Goal: Task Accomplishment & Management: Manage account settings

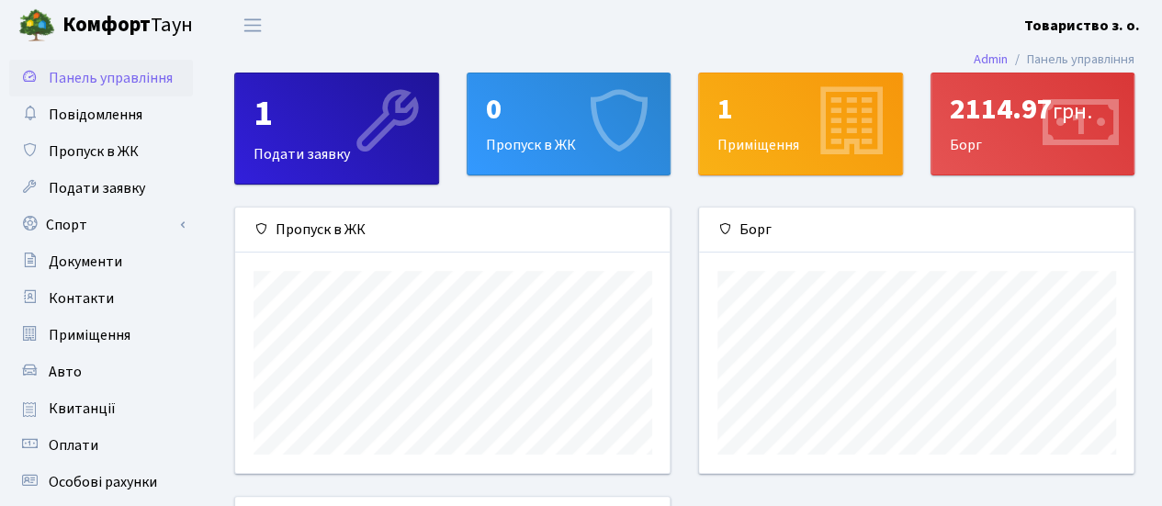
click at [976, 100] on div "2114.97 грн." at bounding box center [1033, 109] width 166 height 35
click at [974, 146] on div "2114.97 грн. Борг" at bounding box center [1033, 123] width 203 height 101
click at [1101, 130] on icon at bounding box center [1080, 123] width 87 height 87
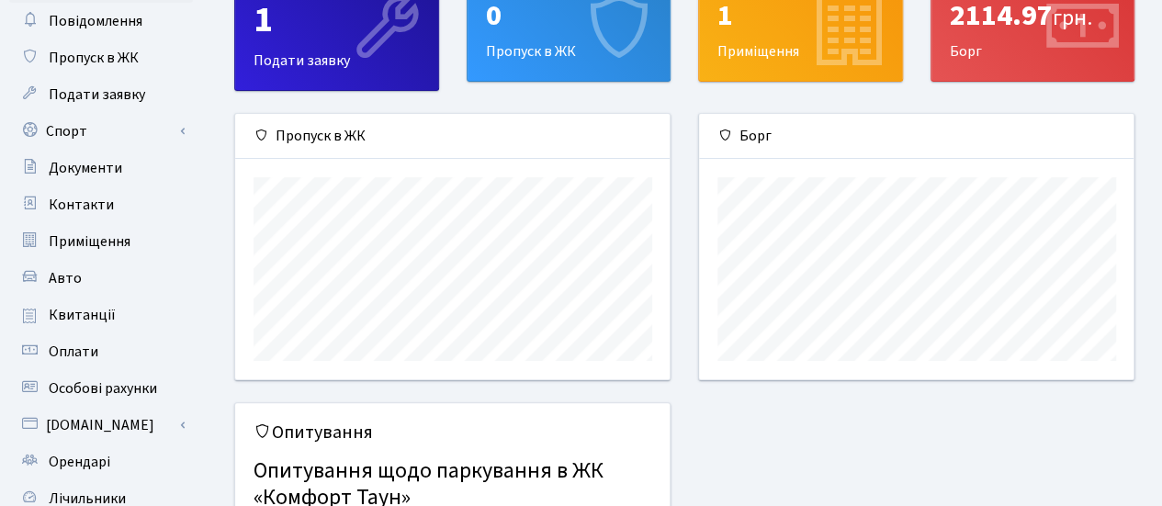
scroll to position [184, 0]
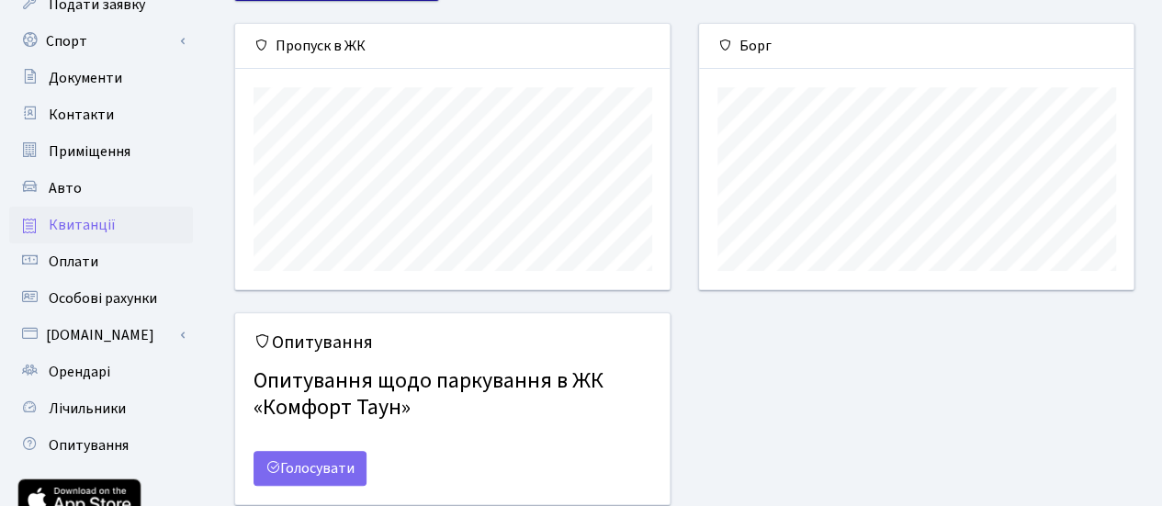
click at [101, 221] on span "Квитанції" at bounding box center [82, 225] width 67 height 20
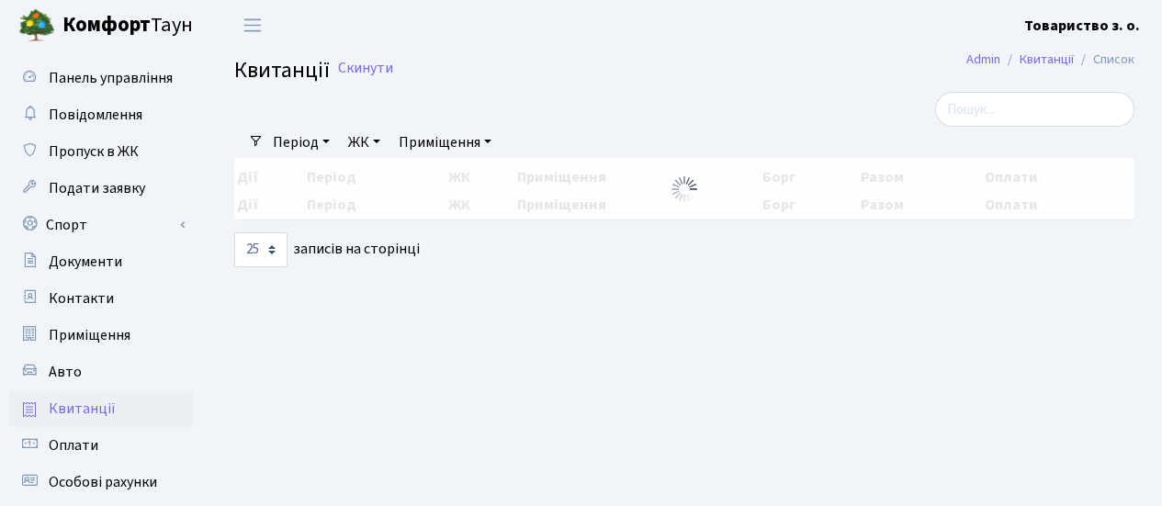
select select "25"
